Goal: Task Accomplishment & Management: Manage account settings

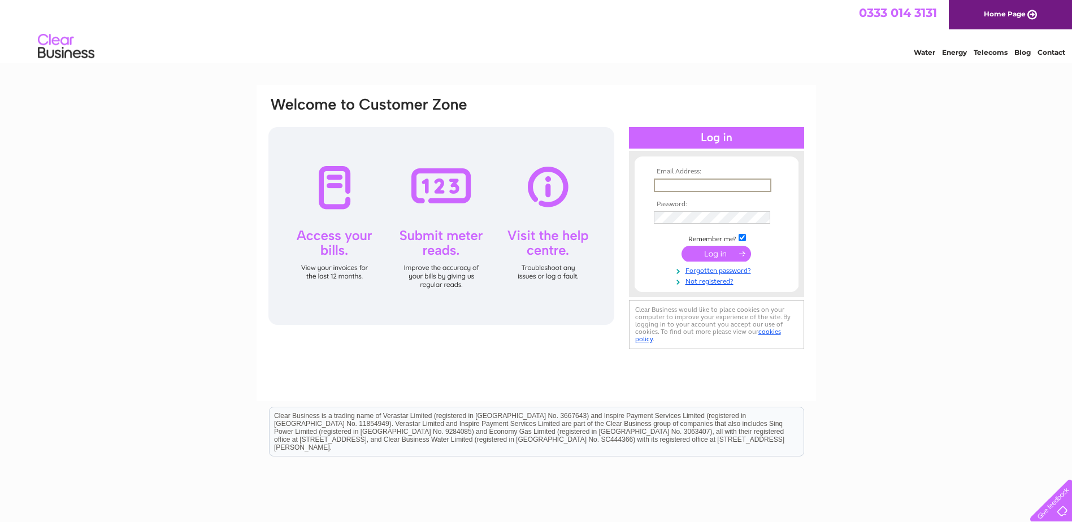
click at [735, 184] on input "text" at bounding box center [713, 186] width 118 height 14
type input "[PERSON_NAME][EMAIL_ADDRESS][DOMAIN_NAME]"
click at [742, 234] on input "checkbox" at bounding box center [741, 237] width 7 height 7
checkbox input "false"
click at [706, 251] on input "submit" at bounding box center [715, 253] width 69 height 16
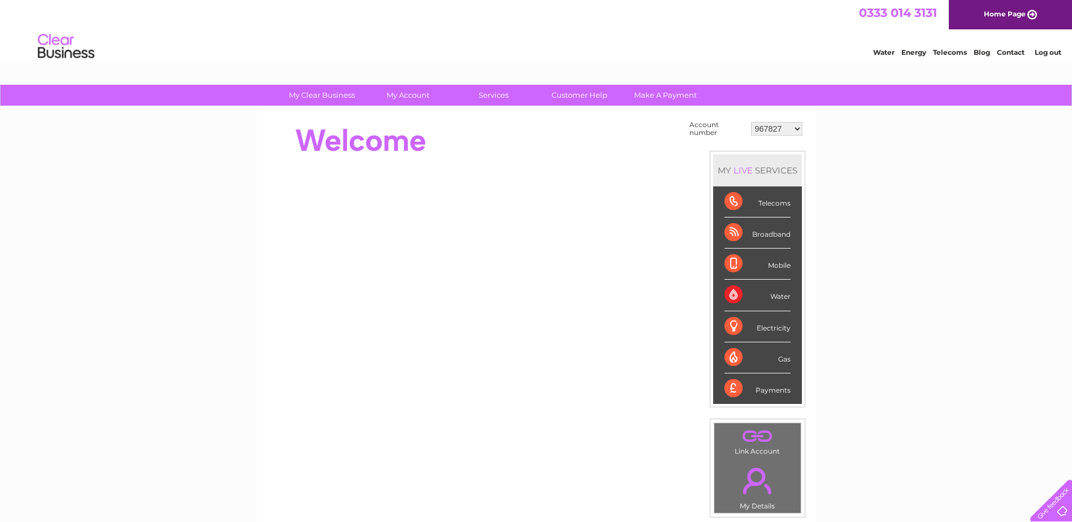
click at [795, 128] on select "967827 970219 1093482 1094668 30264723 30287101 30309218 30309220" at bounding box center [776, 129] width 51 height 14
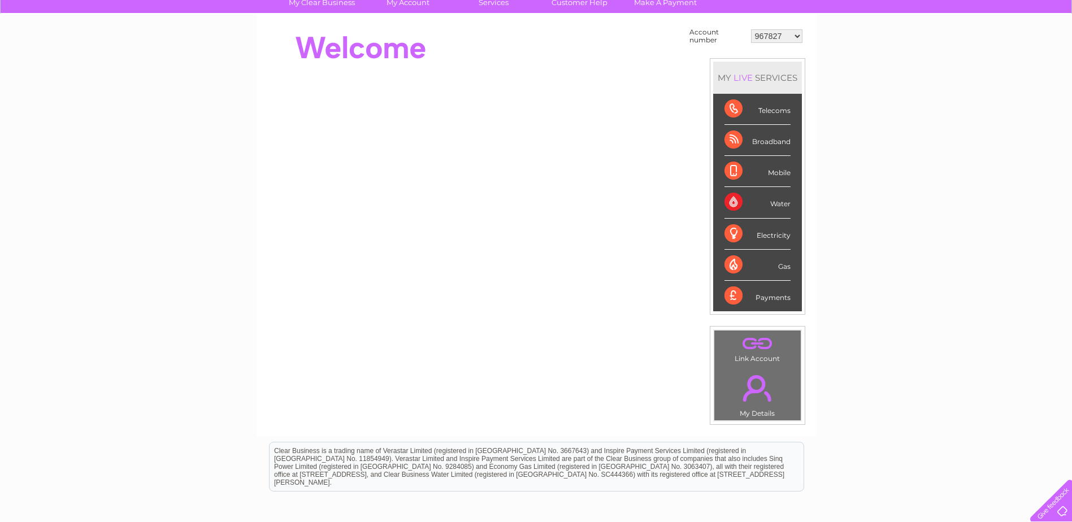
scroll to position [113, 0]
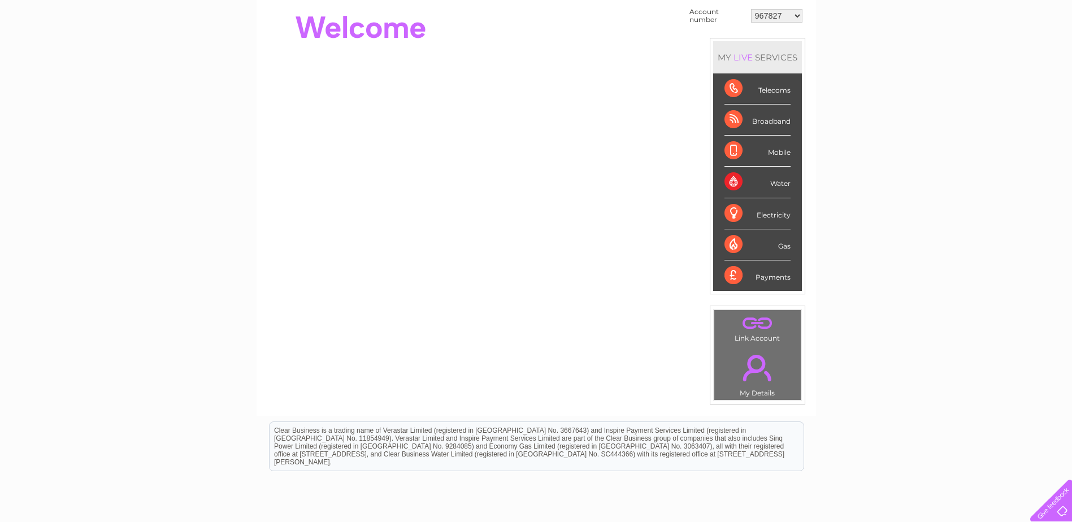
click at [765, 358] on link "." at bounding box center [757, 368] width 81 height 40
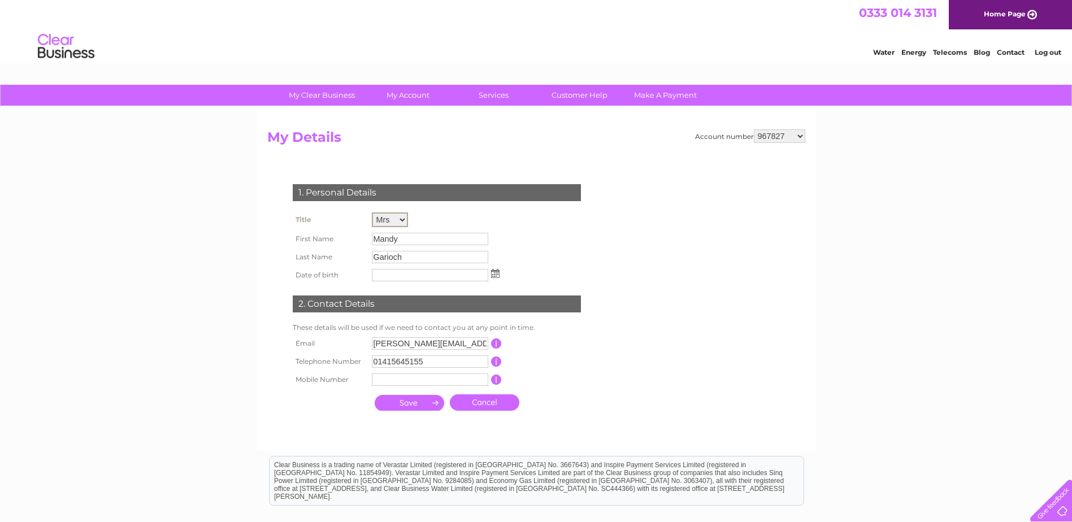
click at [402, 220] on select "Mr Mrs Ms Miss Dr Rev Prof Other" at bounding box center [390, 219] width 36 height 15
select select "Other"
click at [372, 212] on select "Mr Mrs Ms Miss Dr Rev Prof Other" at bounding box center [390, 219] width 36 height 15
drag, startPoint x: 403, startPoint y: 234, endPoint x: 342, endPoint y: 239, distance: 61.2
click at [342, 239] on tr "First Name Mandy" at bounding box center [396, 238] width 212 height 19
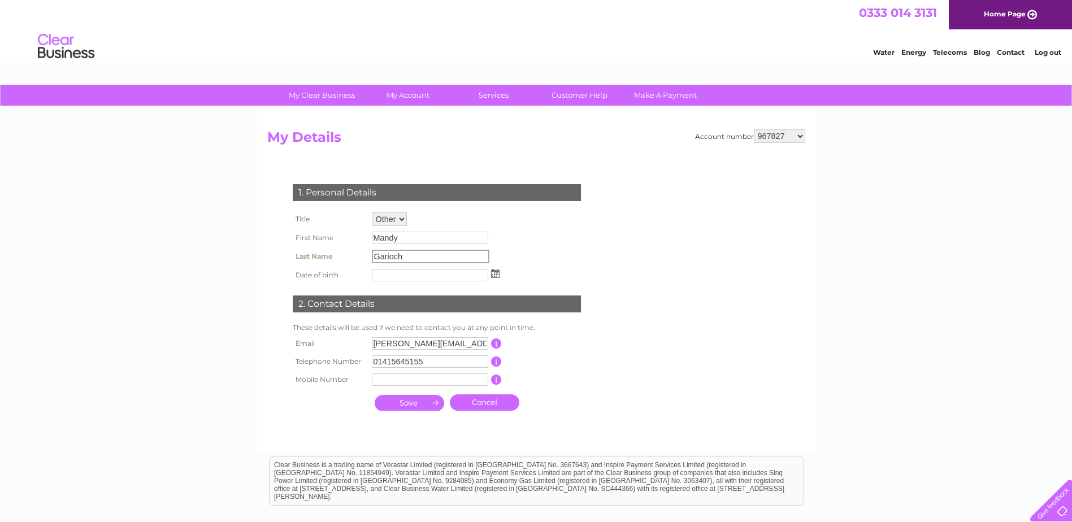
drag, startPoint x: 342, startPoint y: 239, endPoint x: 405, endPoint y: 256, distance: 64.6
click at [405, 256] on input "Garioch" at bounding box center [431, 257] width 118 height 14
drag, startPoint x: 405, startPoint y: 256, endPoint x: 355, endPoint y: 257, distance: 49.2
click at [355, 257] on tr "Last Name Garioch" at bounding box center [396, 256] width 212 height 19
click at [388, 376] on input "text" at bounding box center [430, 379] width 116 height 12
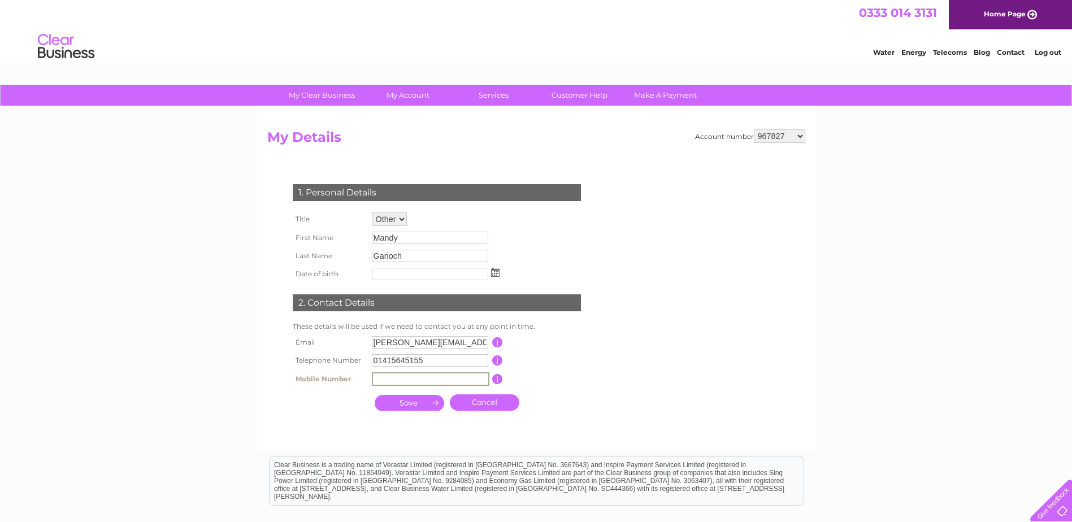
type input "07757269357"
click at [801, 138] on select "967827 970219 1093482 1094668 30264723 30287101 30309218 30309220" at bounding box center [779, 136] width 51 height 14
click at [414, 405] on input "submit" at bounding box center [409, 402] width 69 height 16
click at [413, 400] on input "submit" at bounding box center [409, 403] width 69 height 16
type input "13/02/1965"
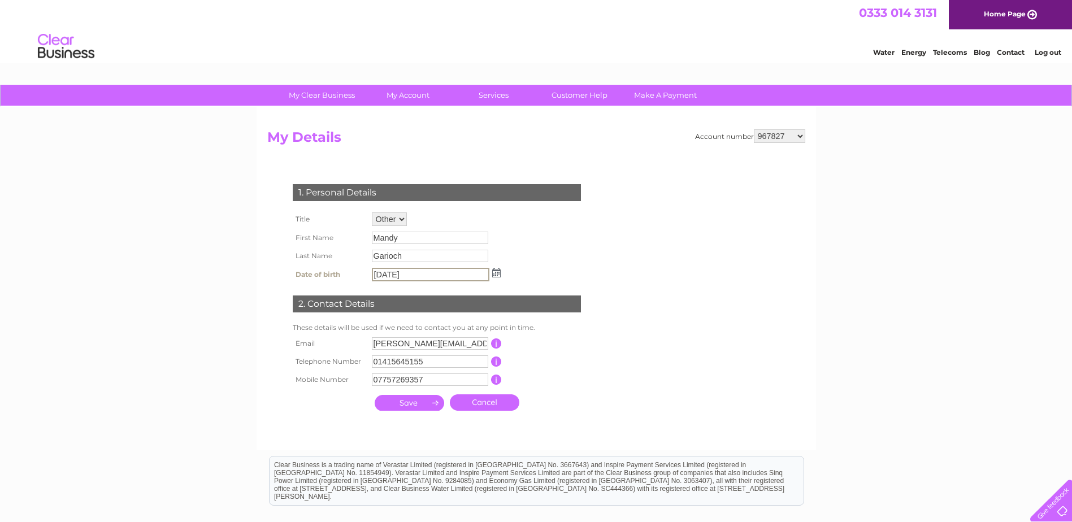
click at [377, 402] on input "submit" at bounding box center [409, 403] width 69 height 16
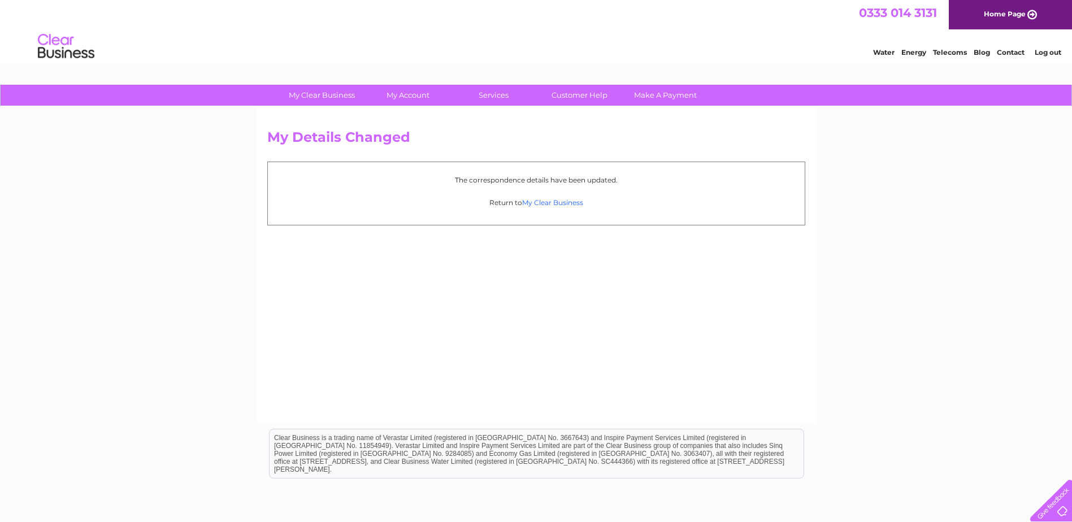
click at [537, 199] on link "My Clear Business" at bounding box center [552, 202] width 61 height 8
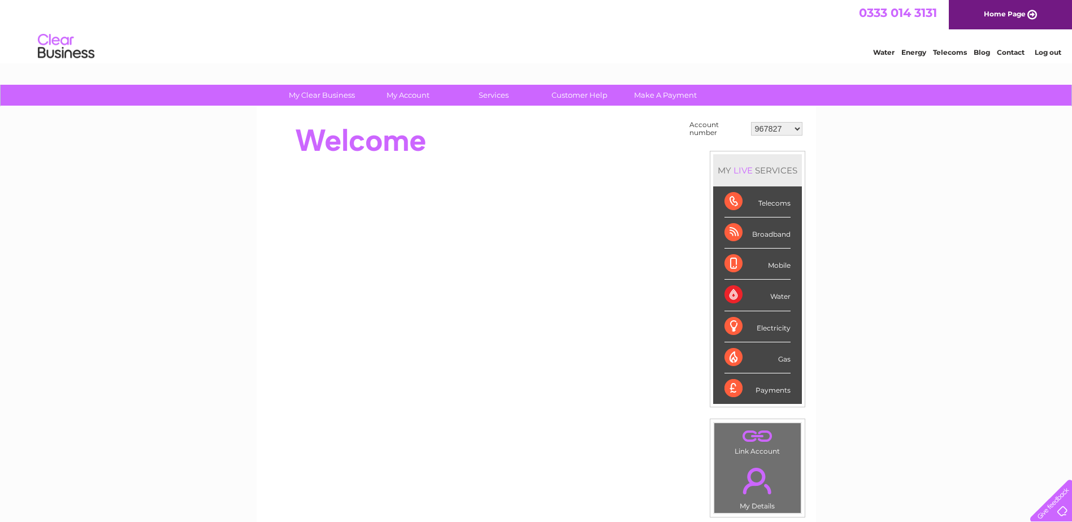
click at [753, 440] on link "." at bounding box center [757, 436] width 81 height 20
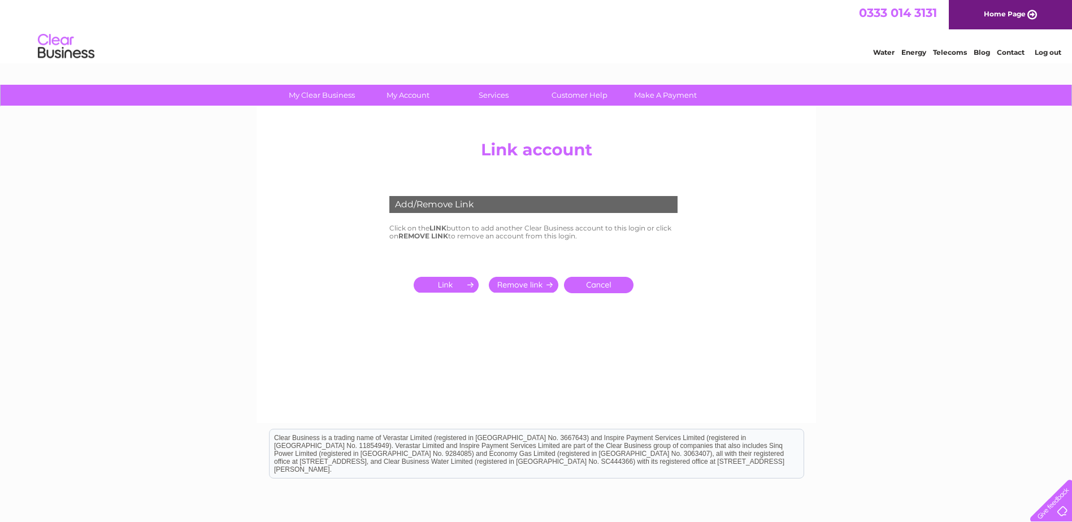
click at [444, 290] on input "submit" at bounding box center [448, 285] width 69 height 16
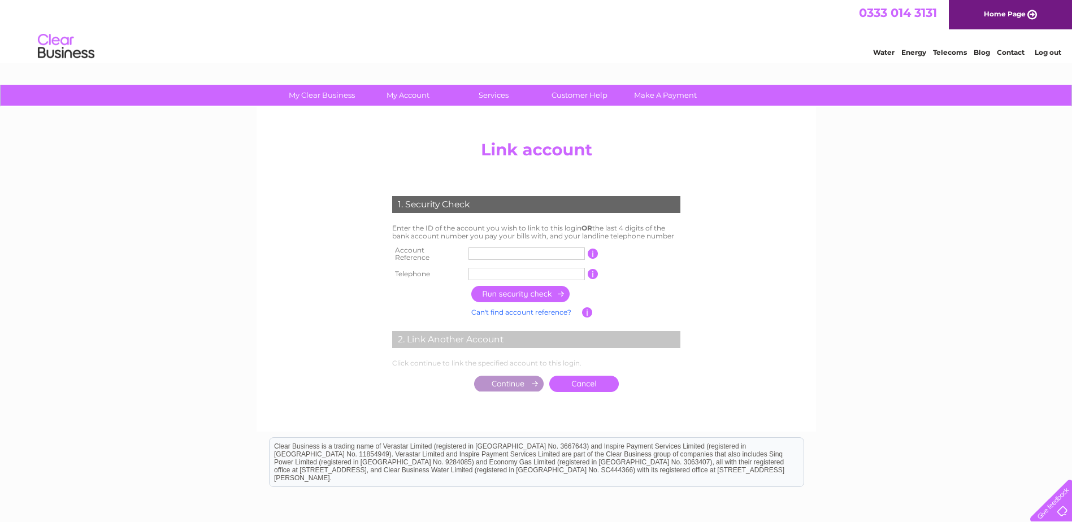
click at [471, 251] on input "text" at bounding box center [526, 253] width 116 height 12
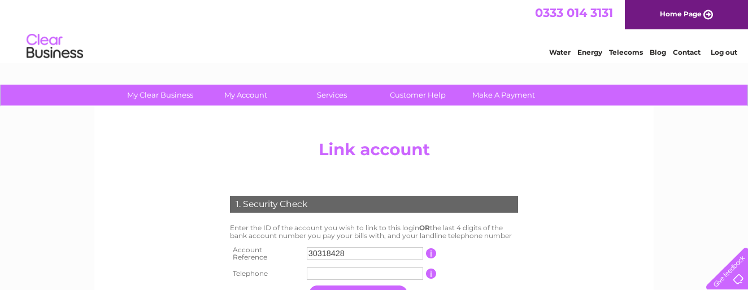
type input "30318428"
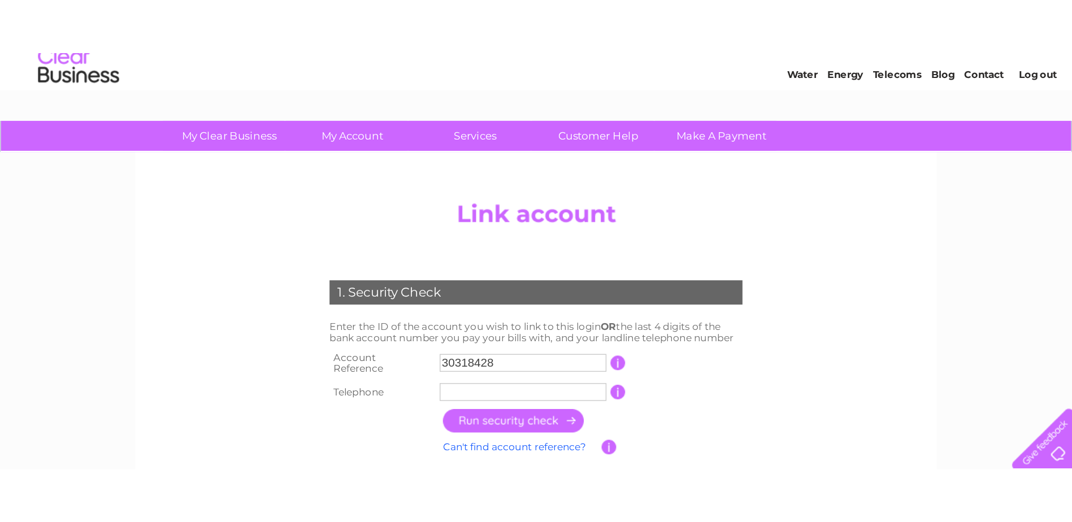
scroll to position [56, 0]
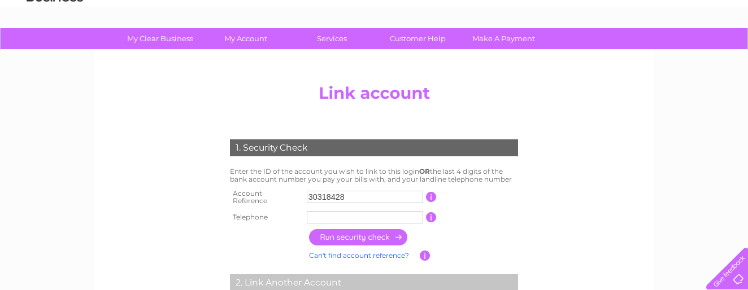
click at [370, 212] on input "text" at bounding box center [365, 217] width 116 height 12
click at [362, 236] on input "button" at bounding box center [358, 237] width 99 height 16
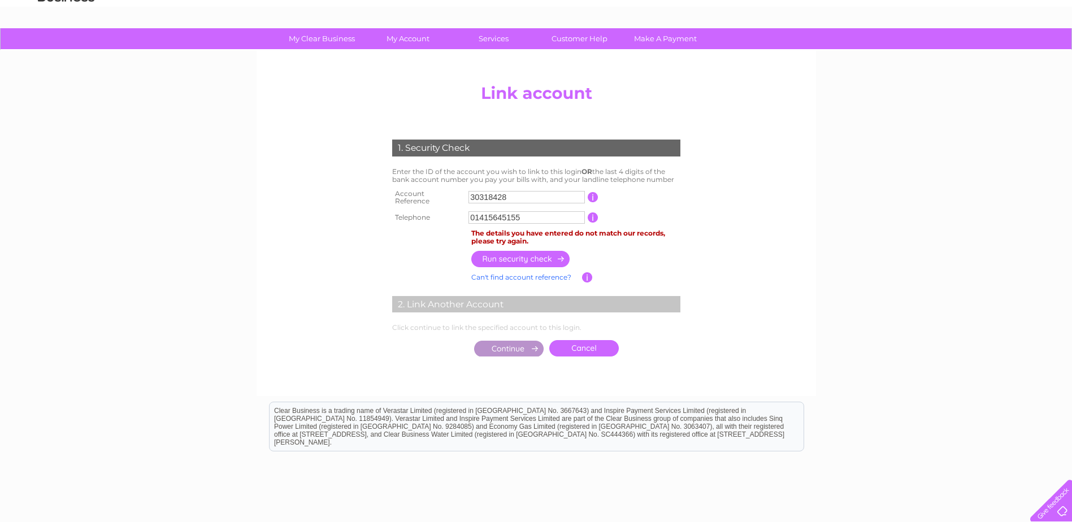
drag, startPoint x: 545, startPoint y: 215, endPoint x: 415, endPoint y: 215, distance: 129.4
click at [415, 215] on tr "Telephone 01415645155 1 of the landline telephone numbers you have given us" at bounding box center [536, 217] width 294 height 18
type input "07757269357"
click at [490, 253] on input "button" at bounding box center [520, 259] width 99 height 16
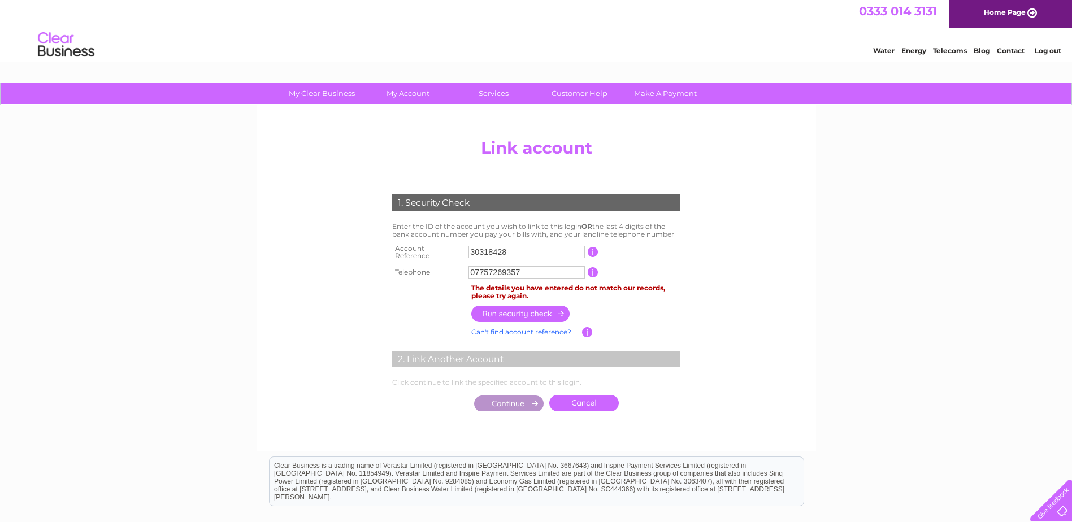
scroll to position [0, 0]
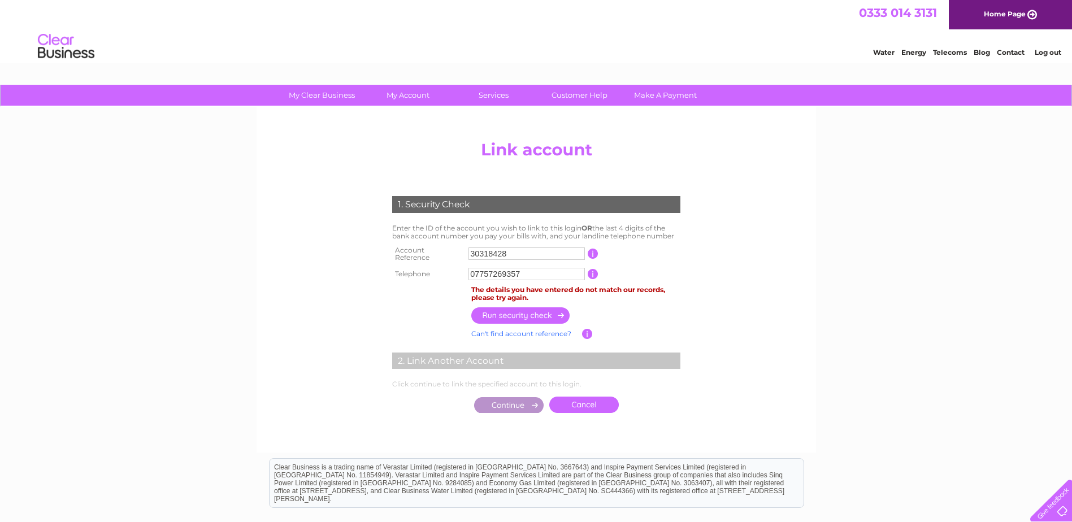
click at [1058, 53] on link "Log out" at bounding box center [1047, 52] width 27 height 8
